Goal: Use online tool/utility: Utilize a website feature to perform a specific function

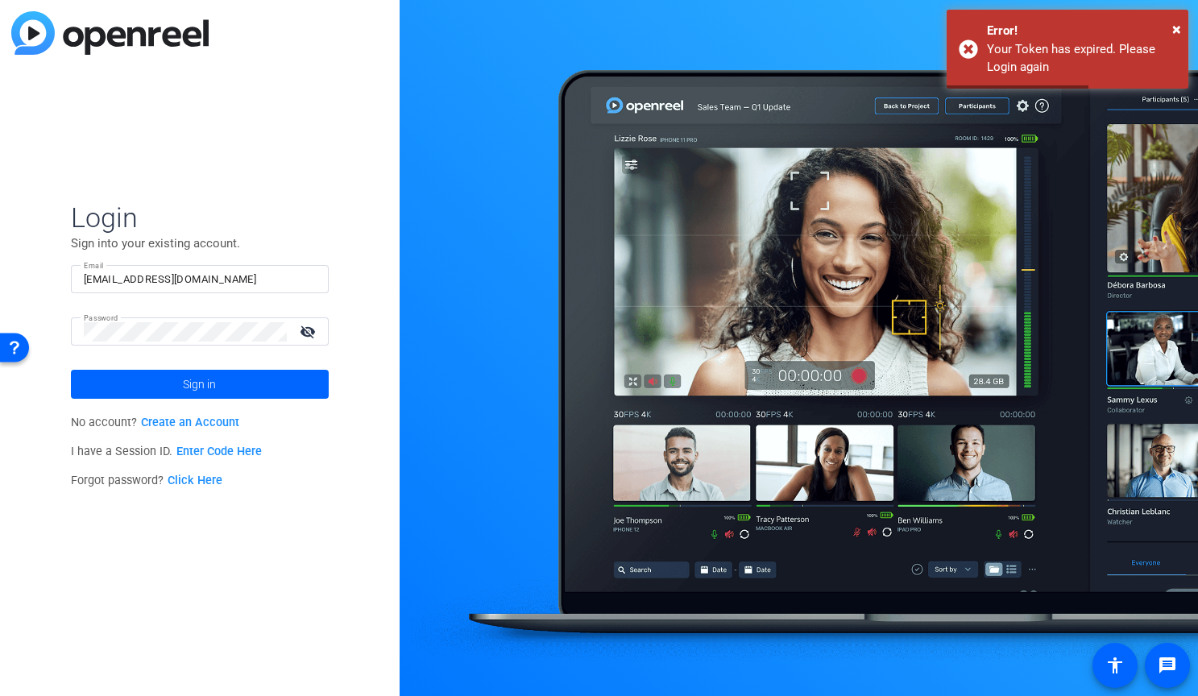
click at [192, 384] on span "Sign in" at bounding box center [199, 384] width 33 height 40
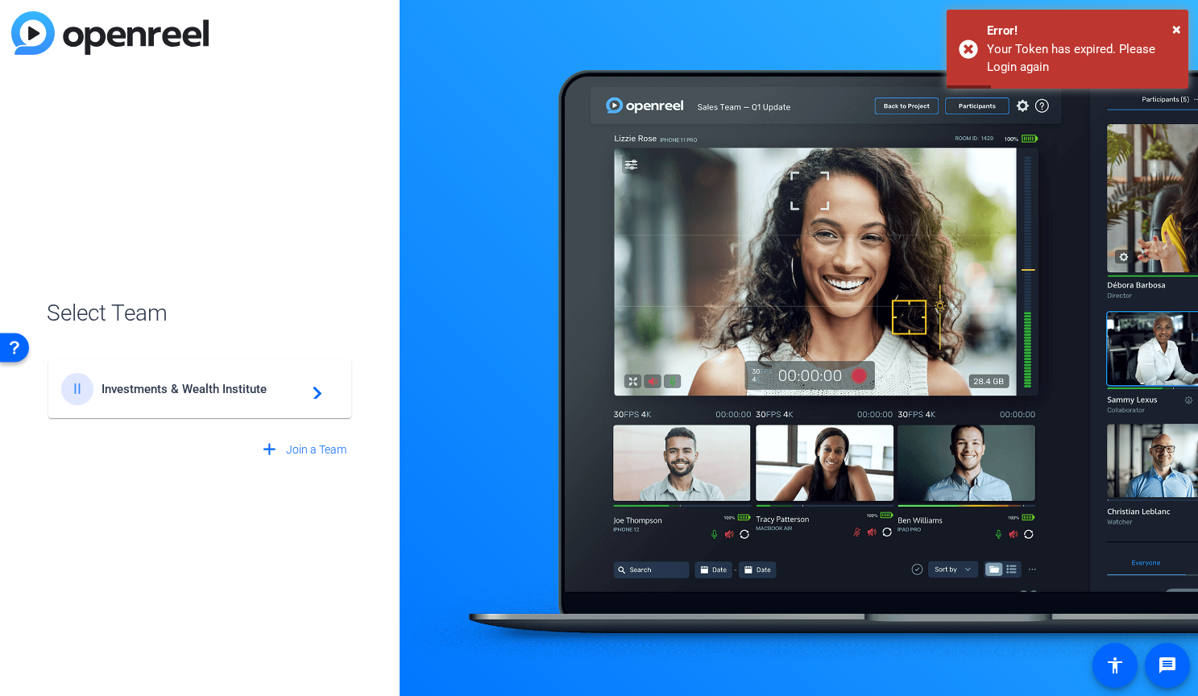
click at [210, 387] on span "Investments & Wealth Institute" at bounding box center [202, 389] width 201 height 15
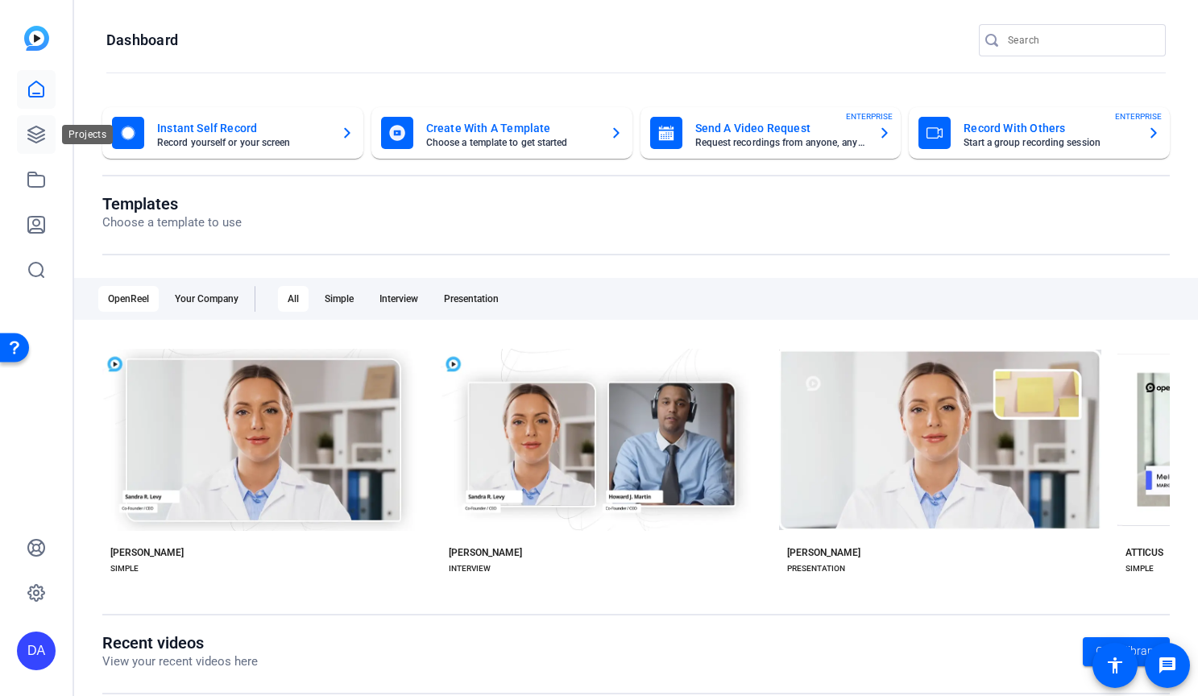
click at [41, 138] on icon at bounding box center [36, 134] width 19 height 19
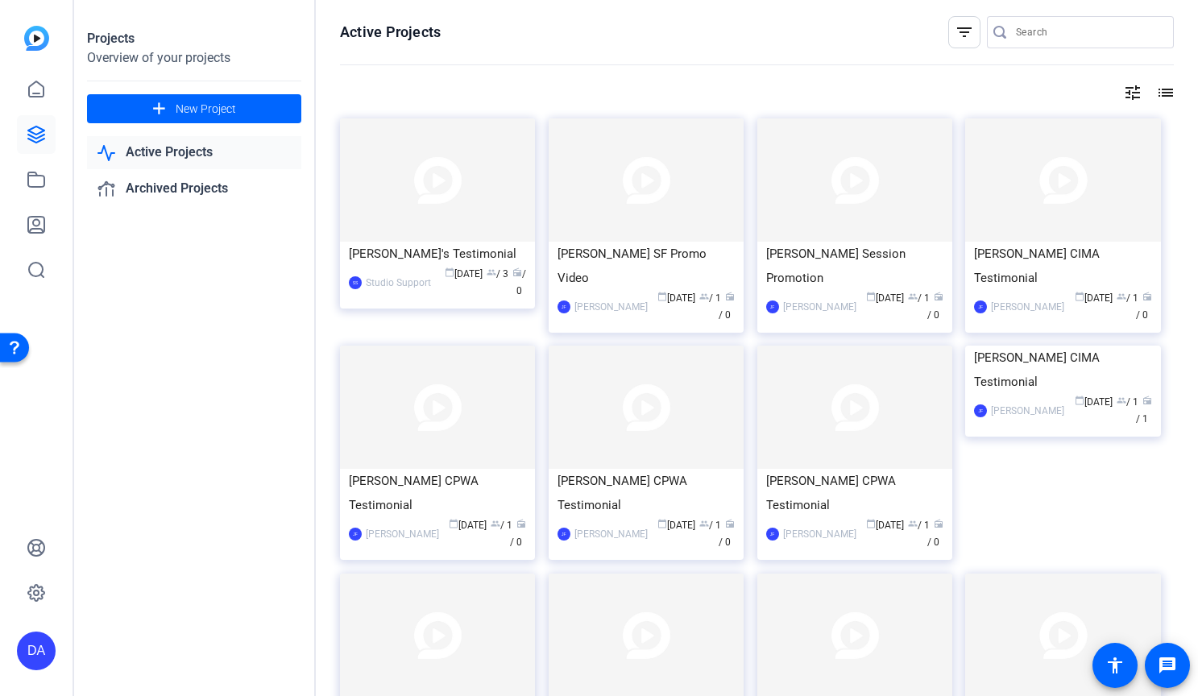
click at [458, 192] on img at bounding box center [437, 179] width 195 height 123
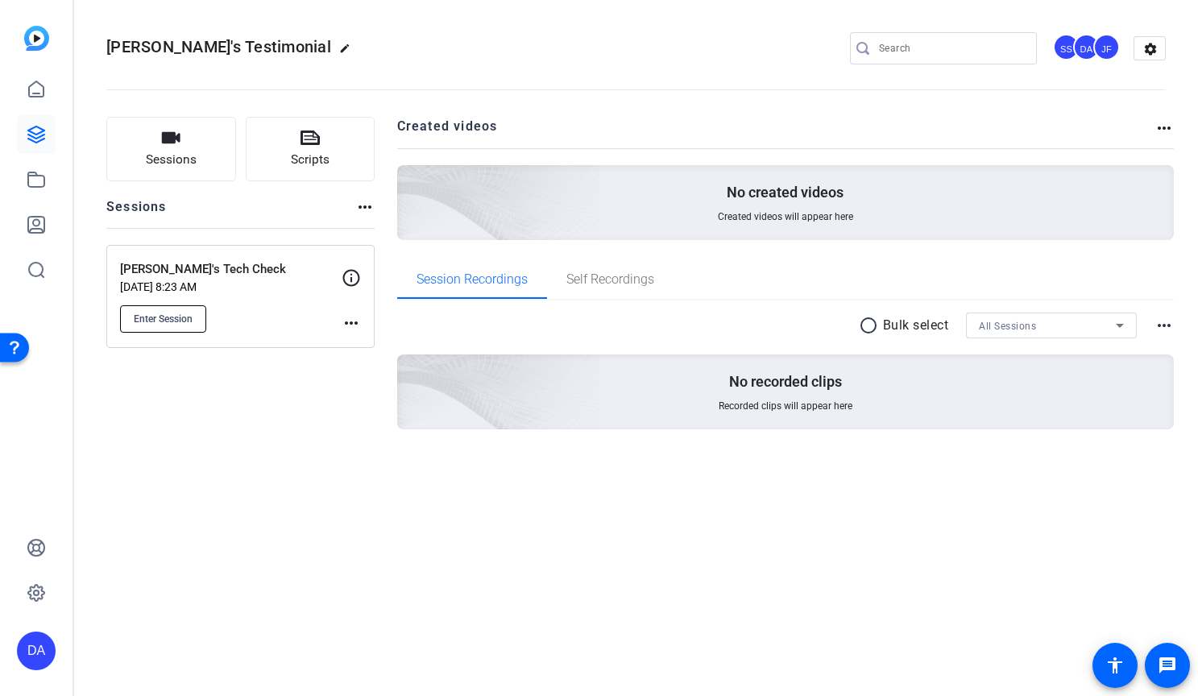
click at [185, 323] on span "Enter Session" at bounding box center [163, 319] width 59 height 13
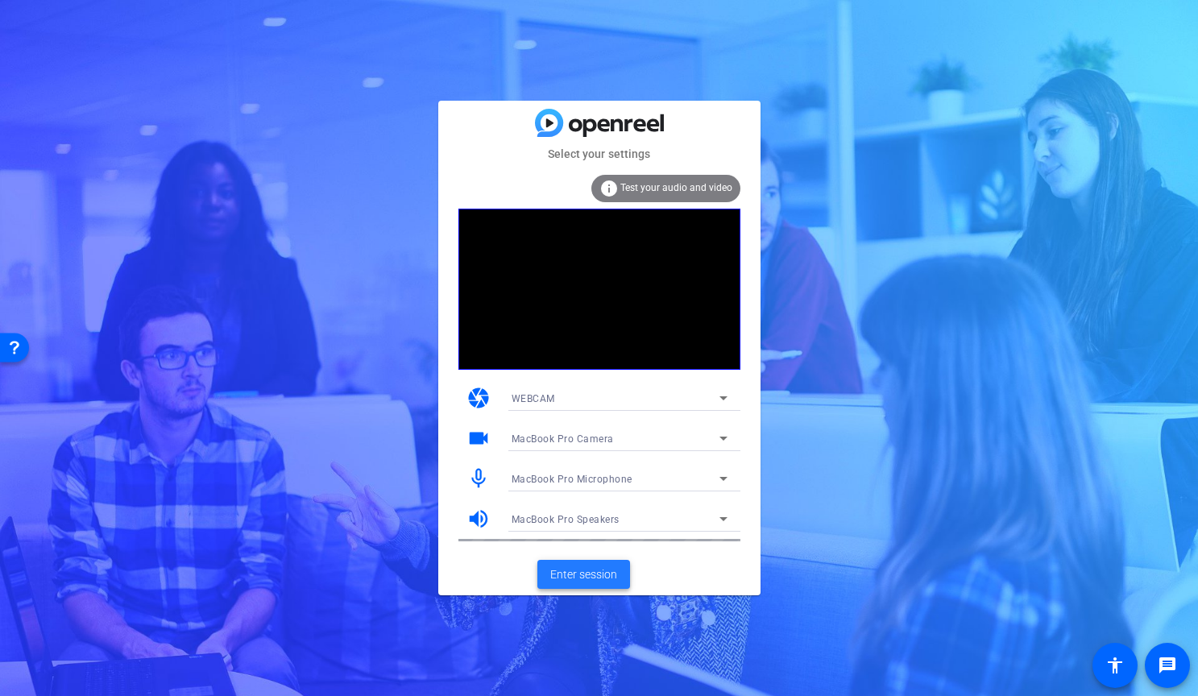
click at [596, 569] on span "Enter session" at bounding box center [583, 575] width 67 height 17
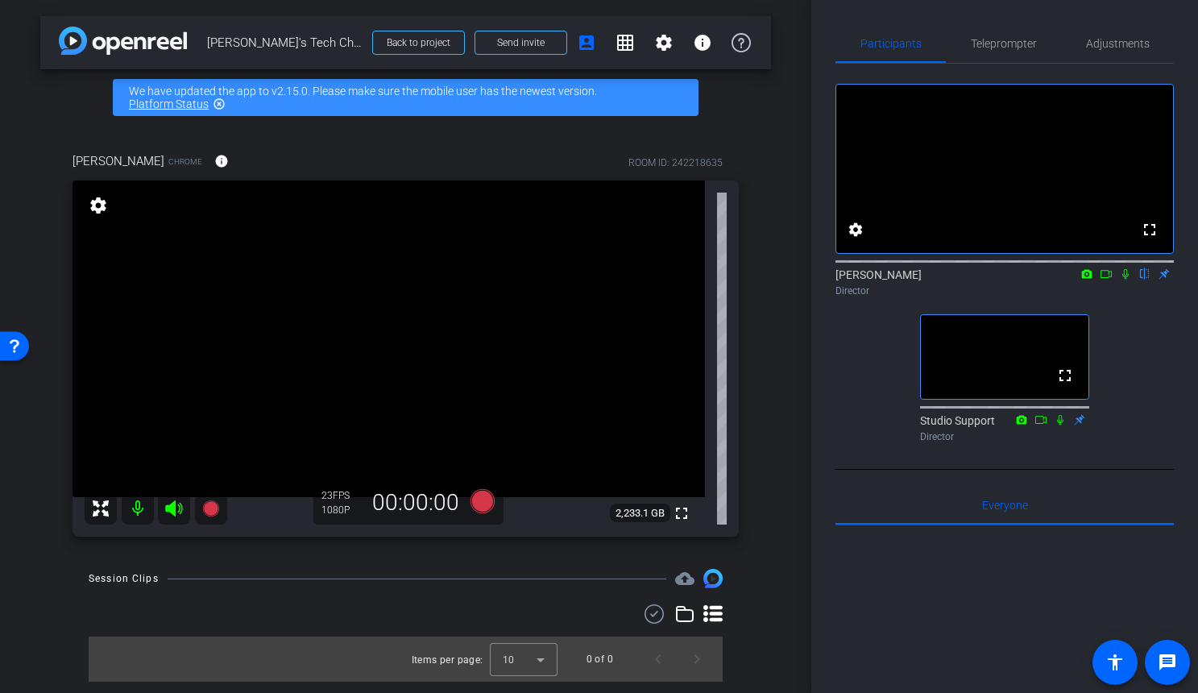
type input "[PERSON_NAME]"
click at [1011, 39] on span "Teleprompter" at bounding box center [1004, 43] width 66 height 11
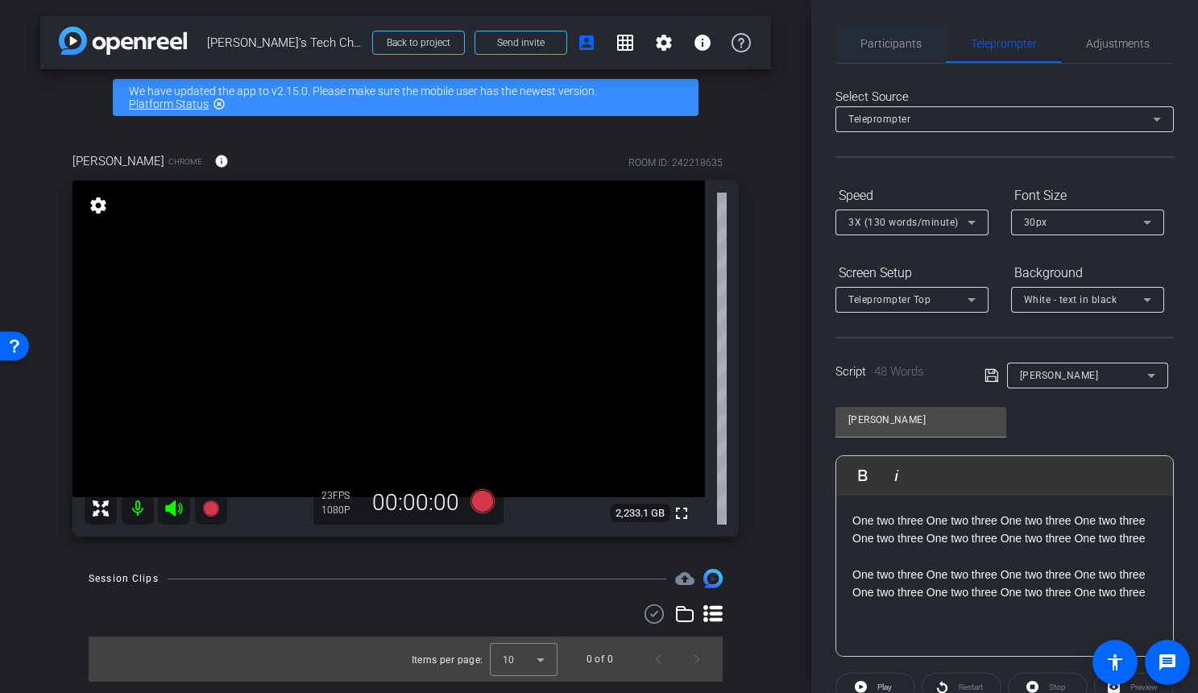
click at [908, 49] on span "Participants" at bounding box center [891, 43] width 61 height 11
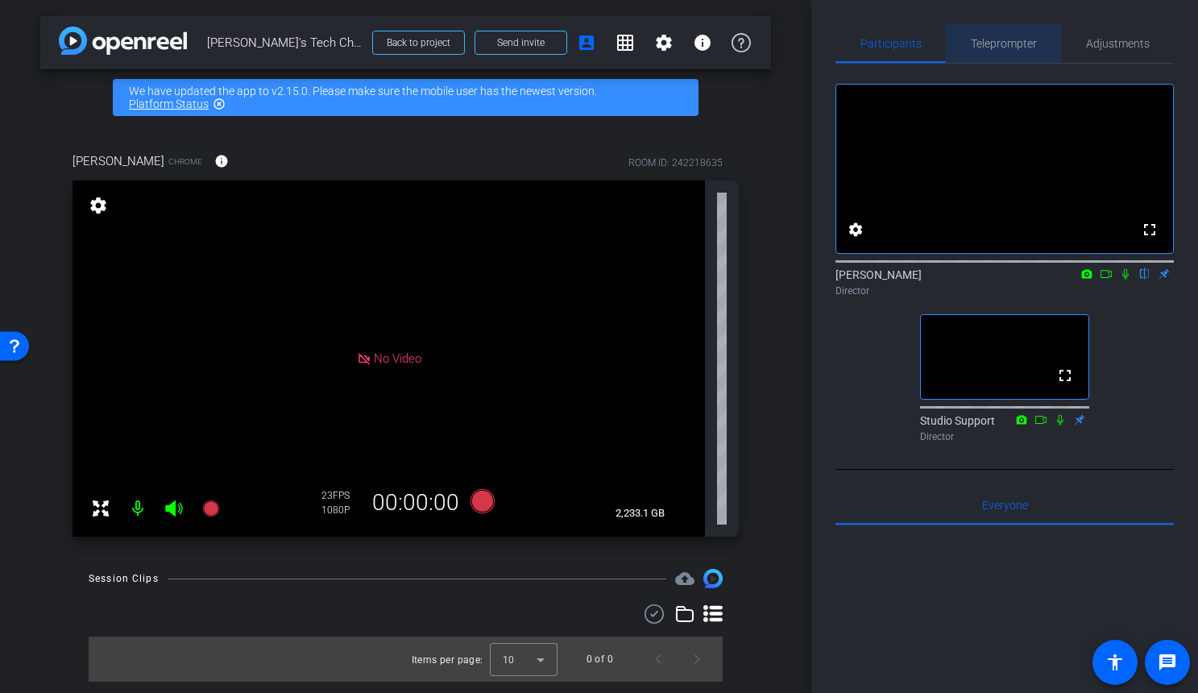
click at [1019, 52] on span "Teleprompter" at bounding box center [1004, 43] width 66 height 39
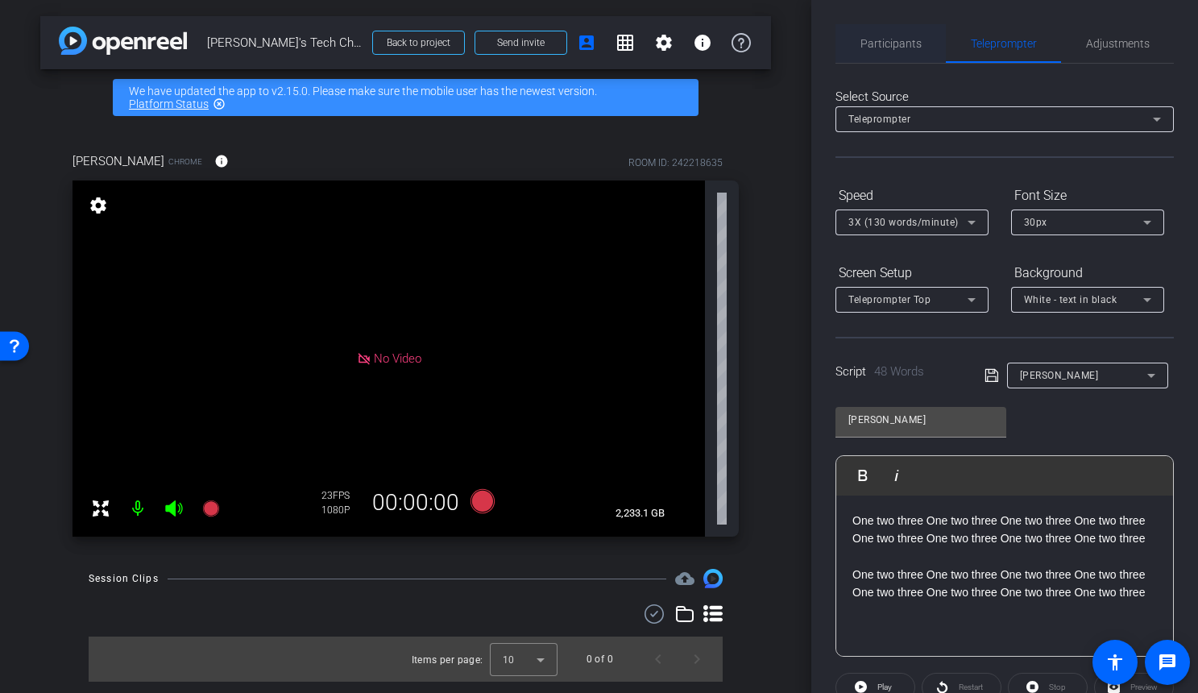
click at [888, 51] on span "Participants" at bounding box center [891, 43] width 61 height 39
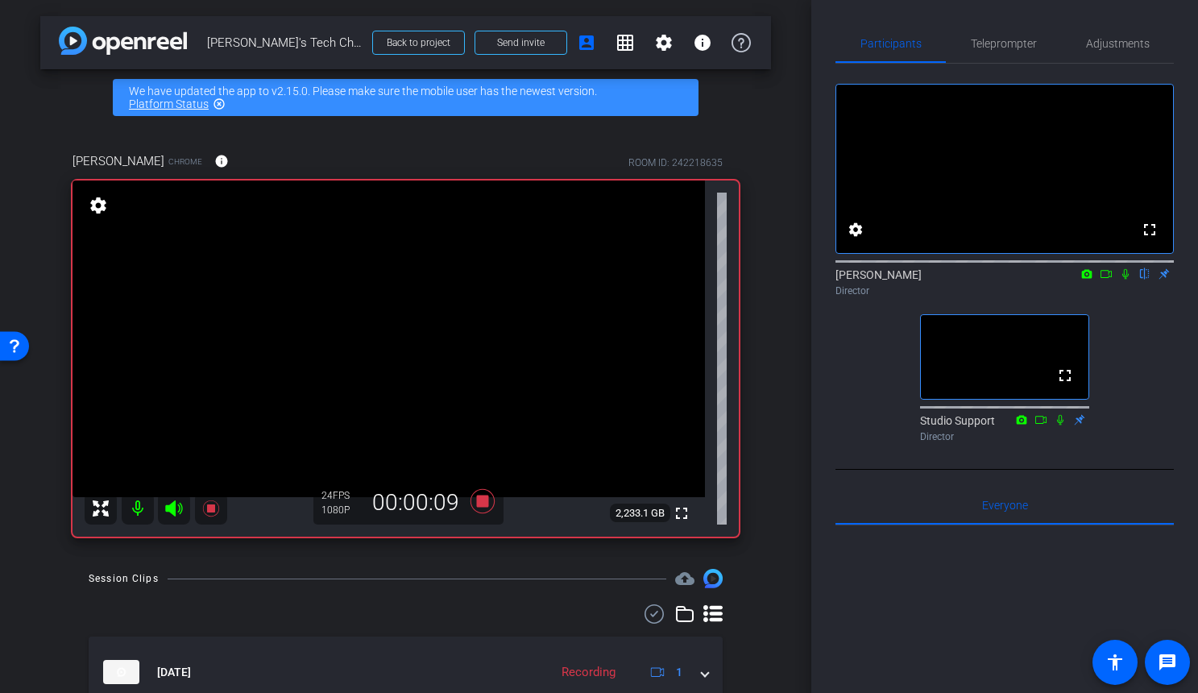
click at [1123, 280] on icon at bounding box center [1125, 273] width 13 height 11
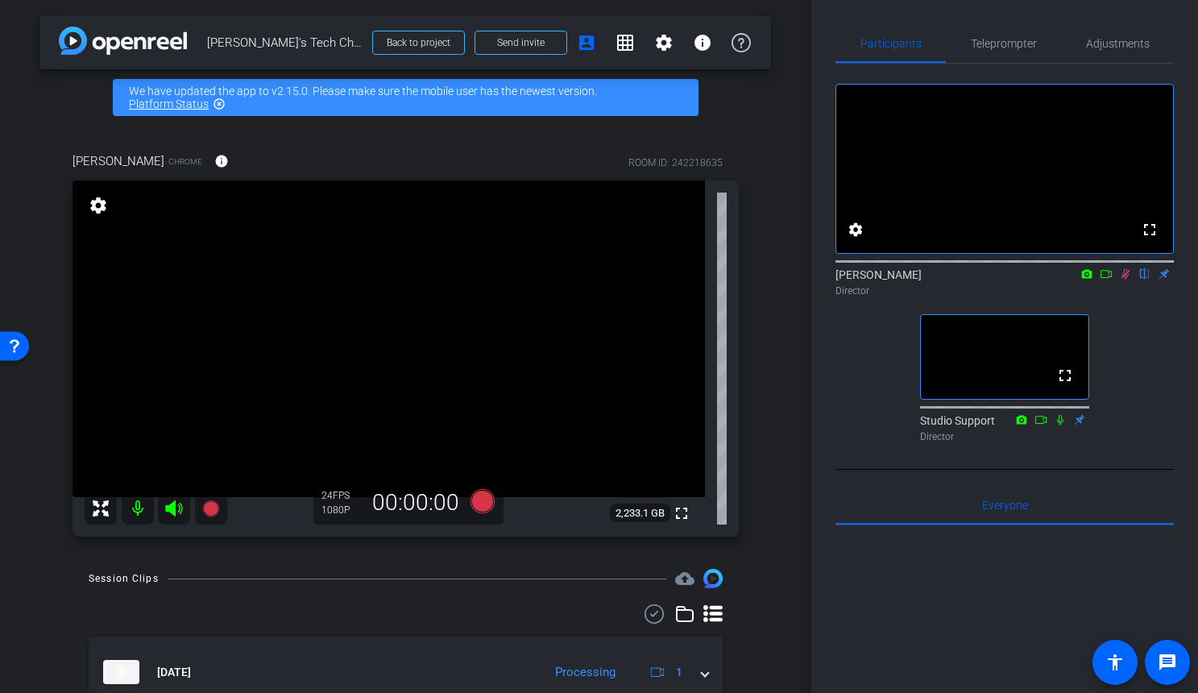
click at [1126, 280] on icon at bounding box center [1125, 273] width 13 height 11
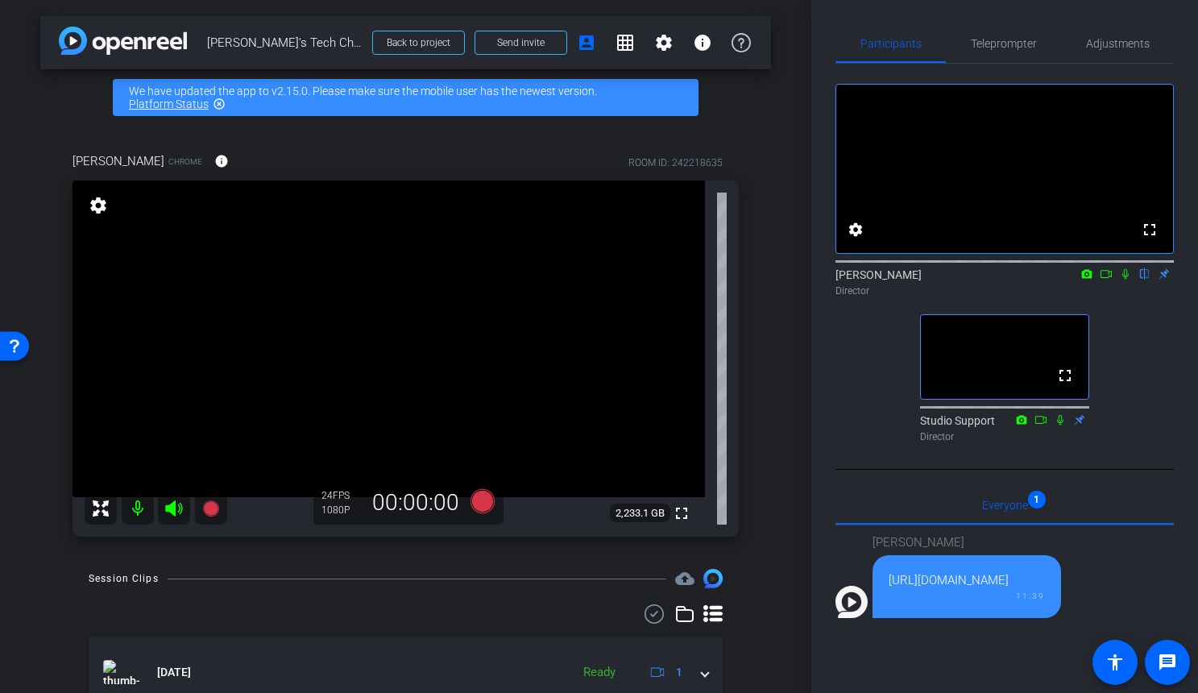
drag, startPoint x: 963, startPoint y: 629, endPoint x: 887, endPoint y: 612, distance: 77.8
click at [887, 612] on div "[URL][DOMAIN_NAME] 11:39" at bounding box center [967, 586] width 189 height 63
copy div "[URL][DOMAIN_NAME]"
